Goal: Check status: Check status

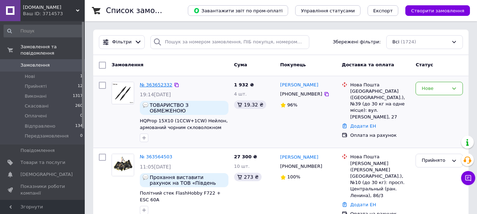
click at [151, 84] on link "№ 363652332" at bounding box center [156, 84] width 32 height 5
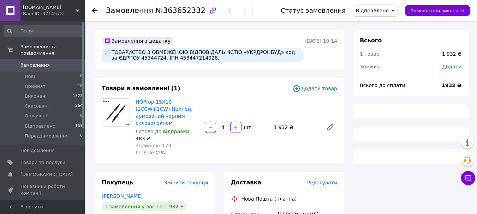
click at [97, 10] on use at bounding box center [95, 11] width 6 height 6
